Goal: Task Accomplishment & Management: Manage account settings

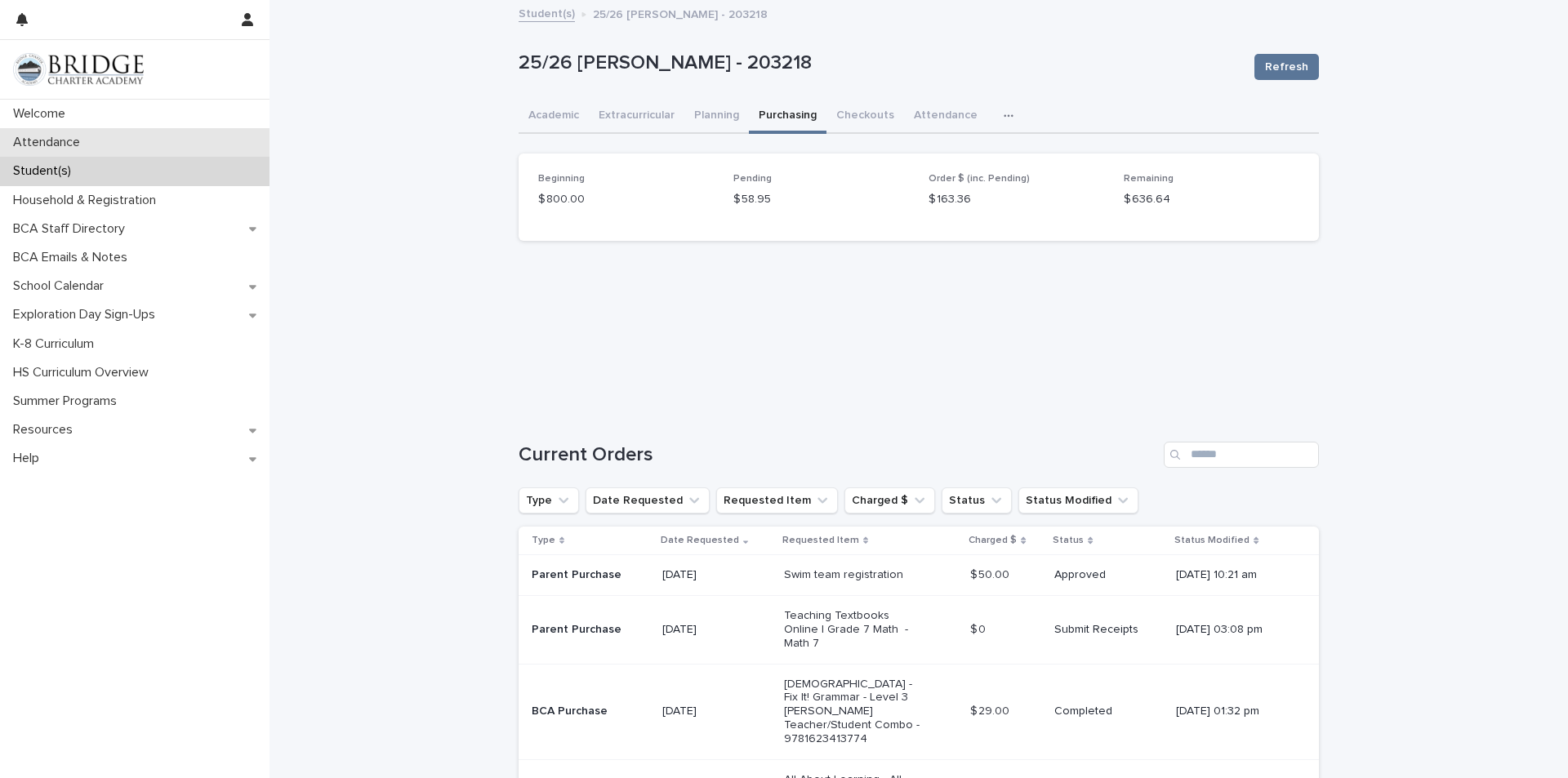
click at [72, 138] on p "Attendance" at bounding box center [49, 142] width 87 height 16
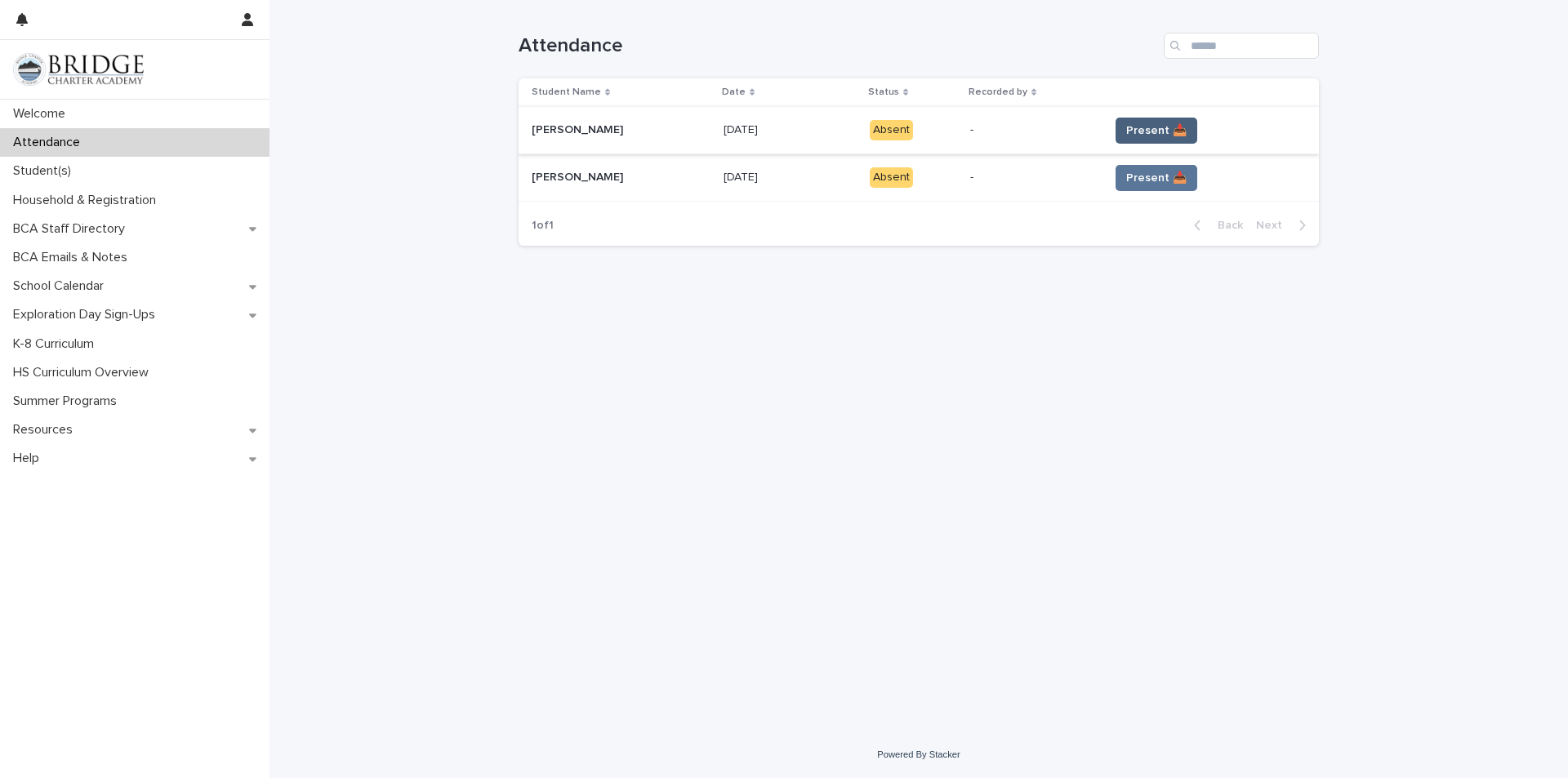
click at [1126, 136] on span "Present 📥" at bounding box center [1156, 130] width 60 height 17
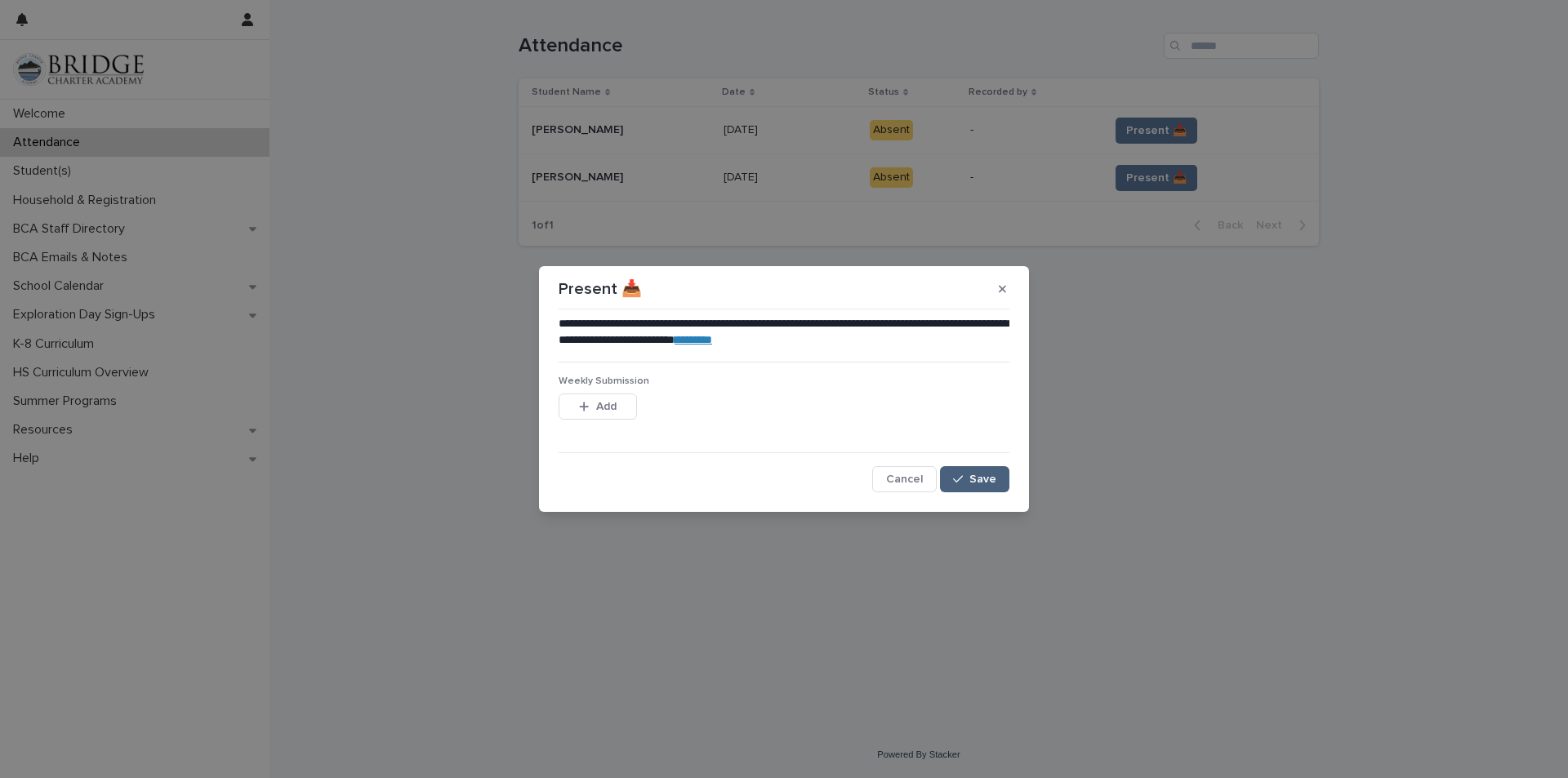
click at [973, 481] on span "Save" at bounding box center [982, 479] width 27 height 11
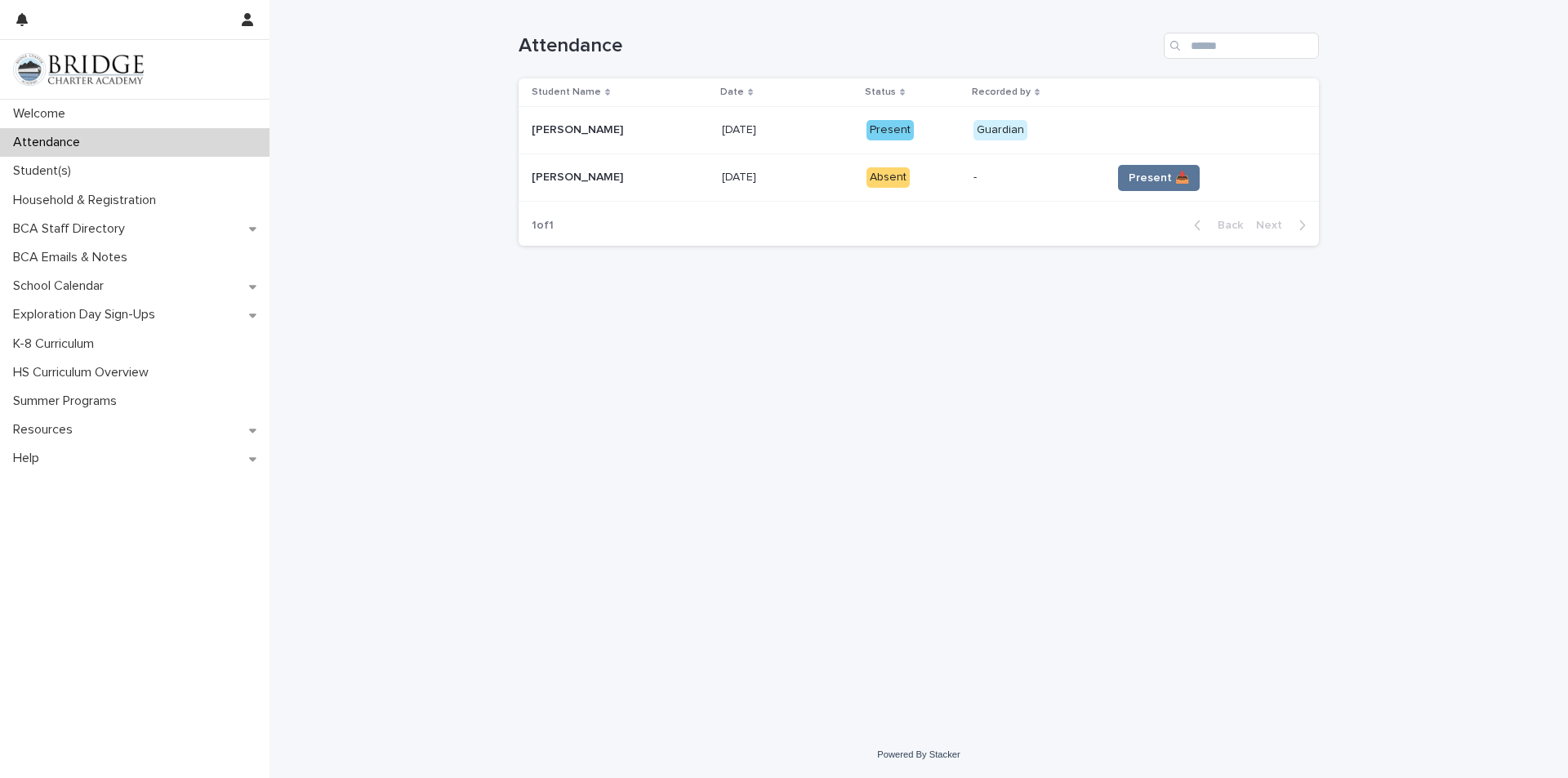
click at [1123, 163] on td "Present 📥" at bounding box center [1211, 177] width 214 height 47
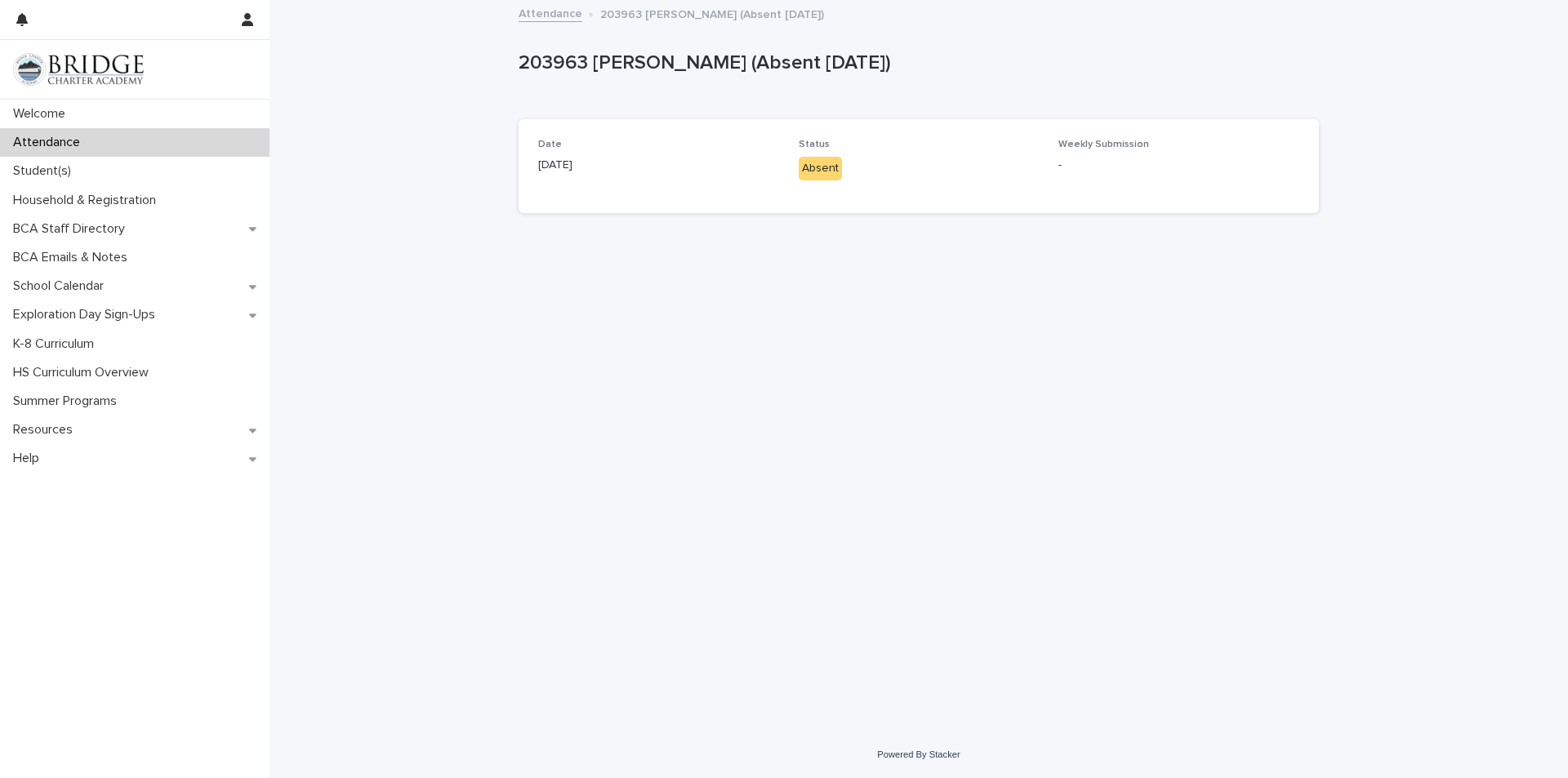
click at [679, 166] on p "[DATE]" at bounding box center [658, 165] width 240 height 17
click at [536, 17] on link "Attendance" at bounding box center [550, 12] width 64 height 18
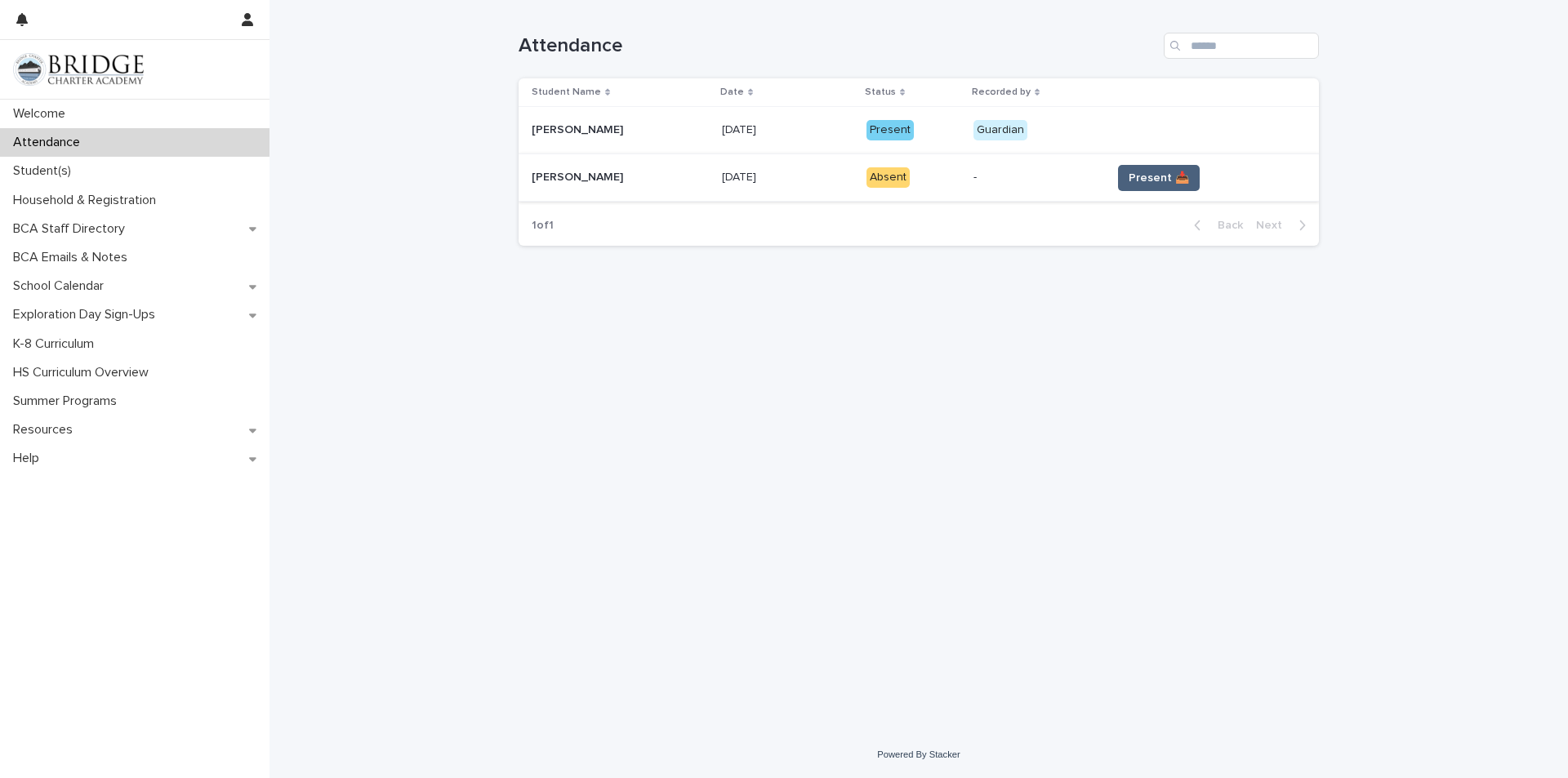
click at [1146, 188] on button "Present 📥" at bounding box center [1158, 178] width 81 height 26
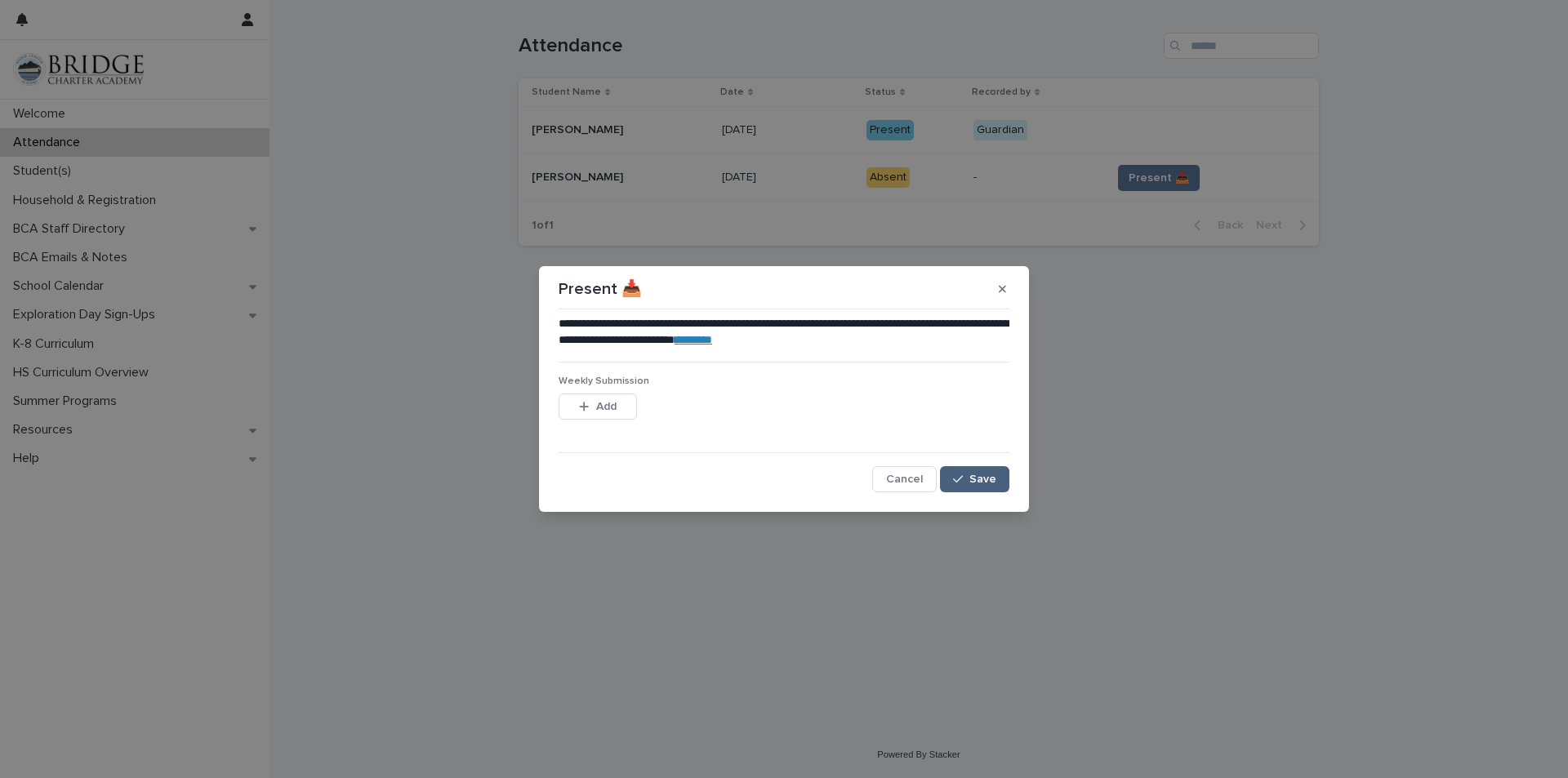
click at [1006, 480] on button "Save" at bounding box center [974, 479] width 69 height 26
